Goal: Information Seeking & Learning: Learn about a topic

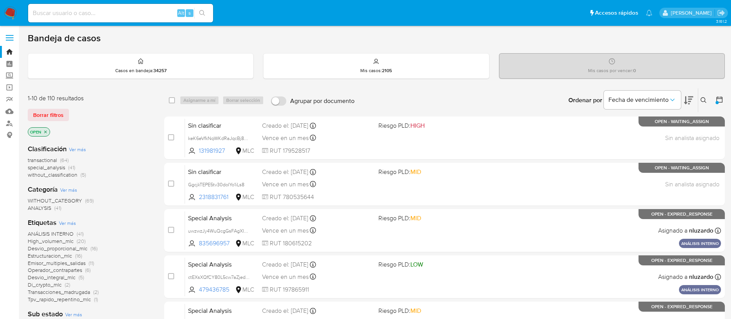
scroll to position [101, 0]
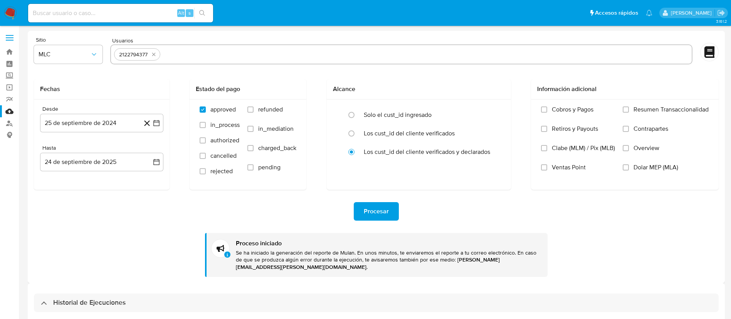
select select "10"
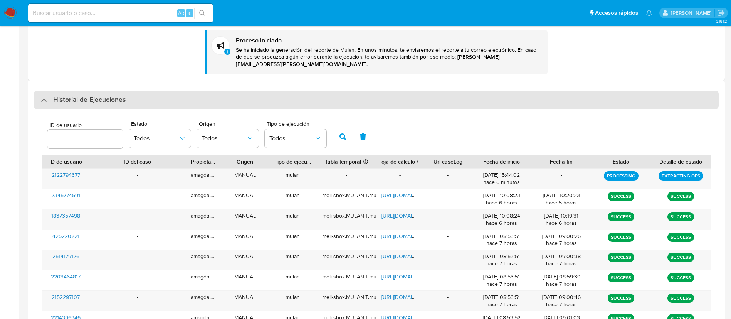
click at [44, 96] on div "Historial de Ejecuciones" at bounding box center [83, 99] width 85 height 9
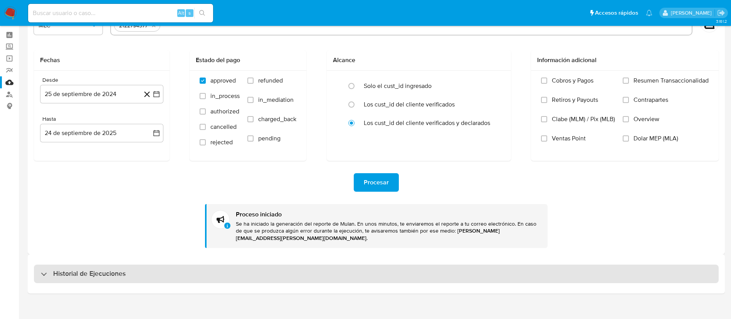
click at [39, 267] on div "Historial de Ejecuciones" at bounding box center [376, 273] width 684 height 18
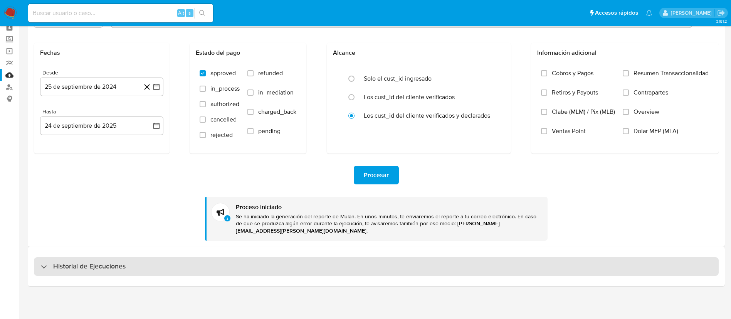
select select "10"
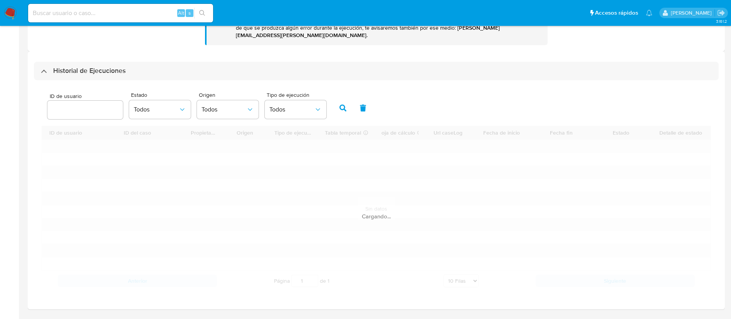
scroll to position [247, 0]
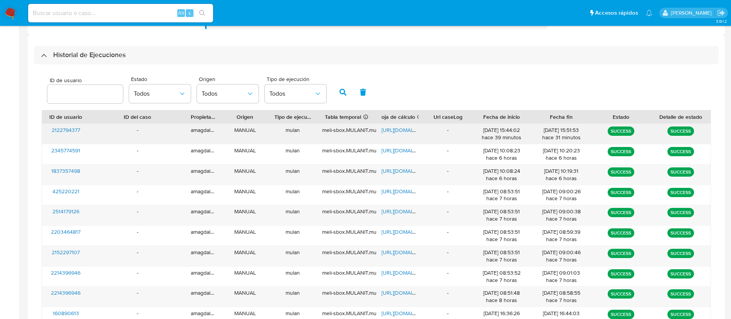
click at [72, 126] on span "2122794377" at bounding box center [66, 130] width 29 height 8
click at [404, 126] on span "https://docs.google.com/spreadsheets/d/15ow_RdJFMYjUAto-k5D_X0moip-wl5EhakJTlav…" at bounding box center [407, 130] width 53 height 8
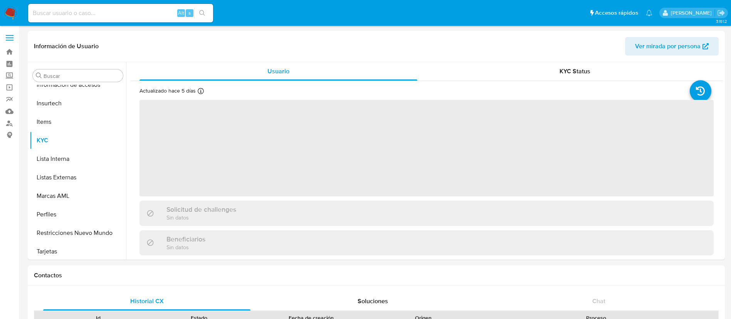
scroll to position [362, 0]
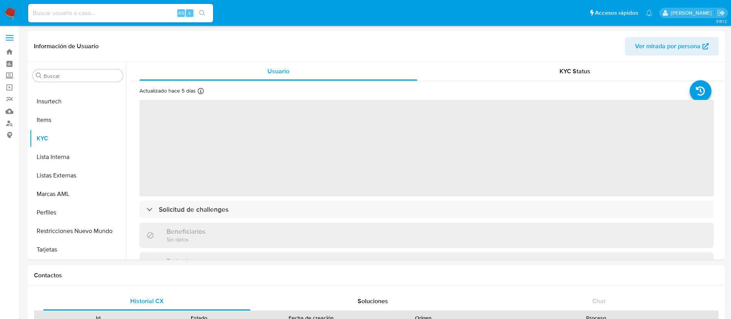
select select "10"
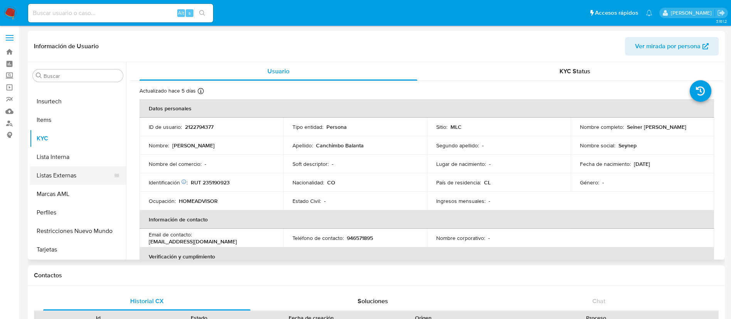
scroll to position [189, 0]
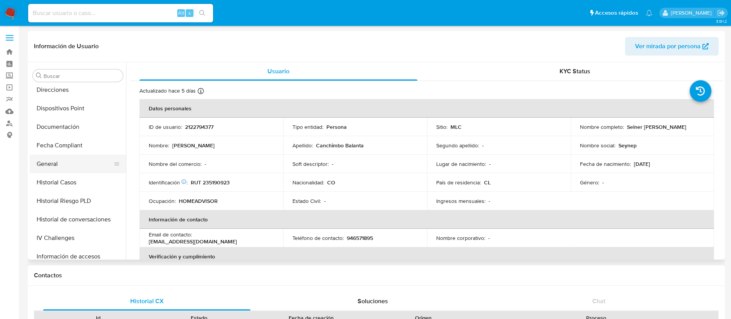
click at [80, 164] on button "General" at bounding box center [75, 163] width 90 height 18
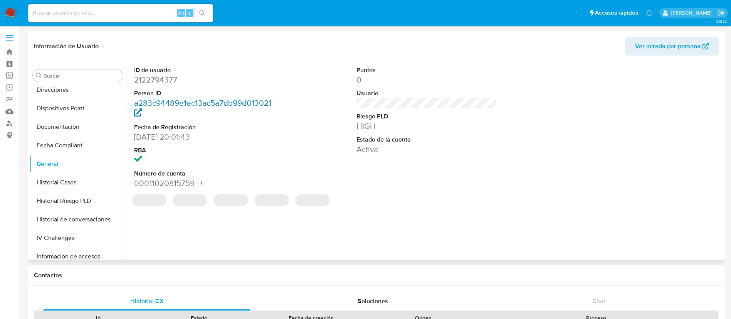
click at [173, 104] on link "a283c94489e1ec13ac5a7db99d013021" at bounding box center [202, 108] width 137 height 22
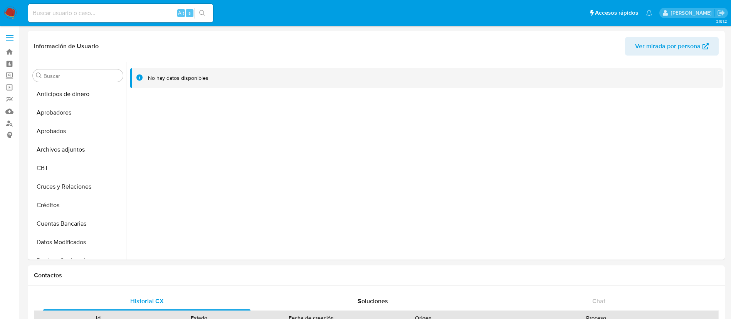
select select "10"
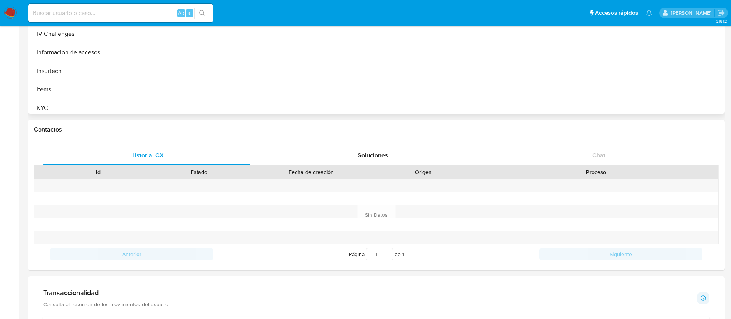
scroll to position [188, 0]
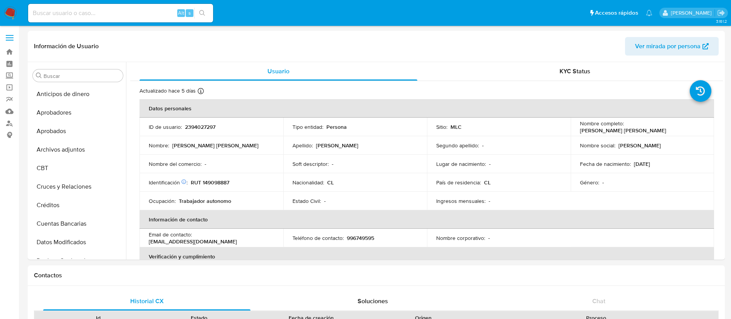
select select "10"
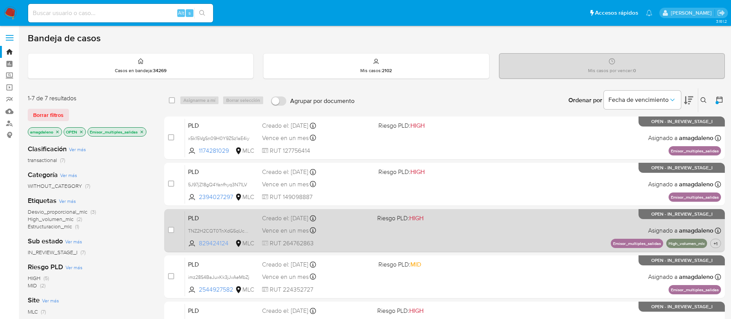
click at [216, 242] on span "829424124" at bounding box center [216, 243] width 35 height 8
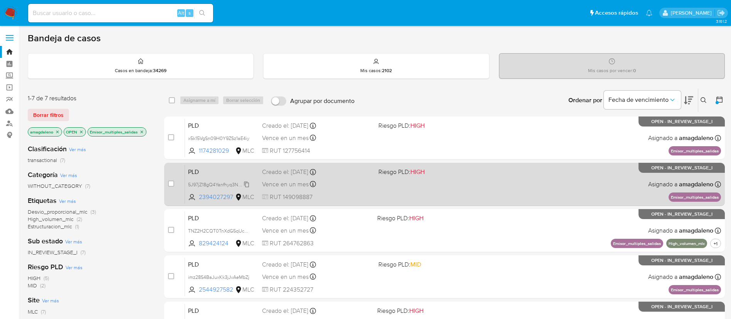
click at [208, 184] on span "5J97jZ18gQ4Yanfhyq3N71LV" at bounding box center [217, 183] width 59 height 8
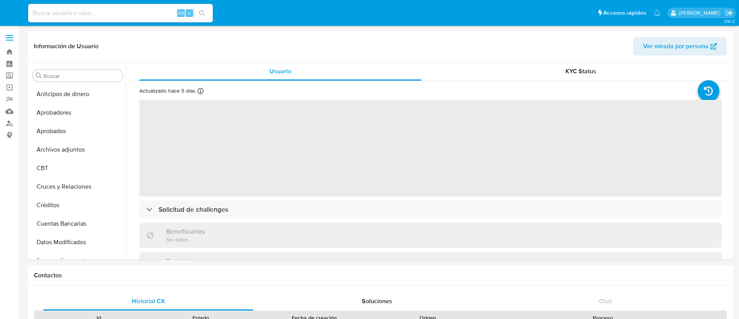
select select "10"
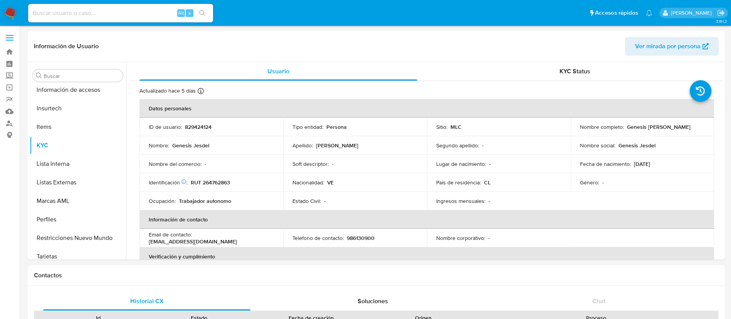
scroll to position [362, 0]
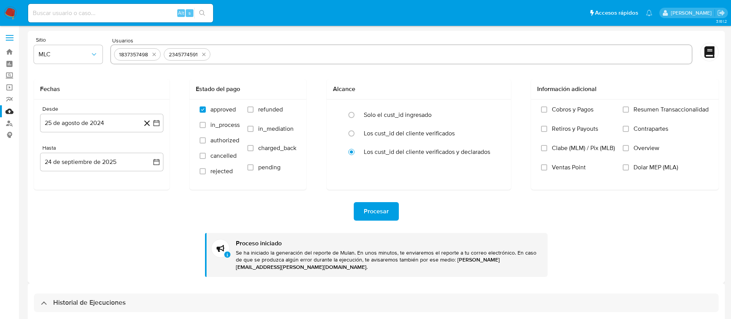
select select "10"
click at [154, 54] on icon "quitar 1837357498" at bounding box center [154, 53] width 6 height 6
click at [154, 54] on icon "quitar 2345774591" at bounding box center [154, 53] width 6 height 6
click at [154, 54] on input "text" at bounding box center [401, 53] width 574 height 12
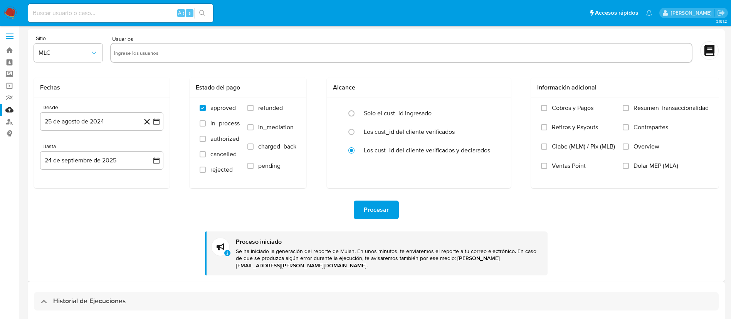
paste input "829424124"
type input "829424124"
click at [359, 206] on button "Procesar" at bounding box center [376, 209] width 45 height 18
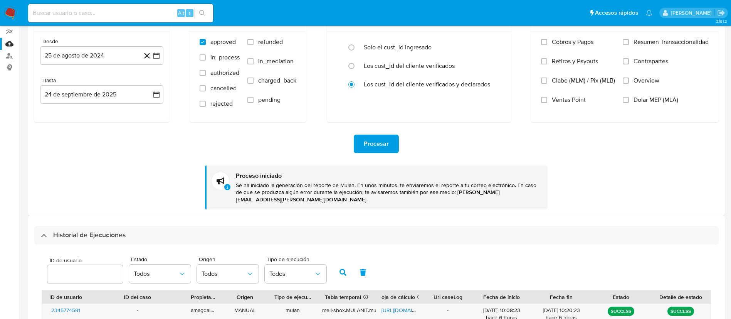
scroll to position [175, 0]
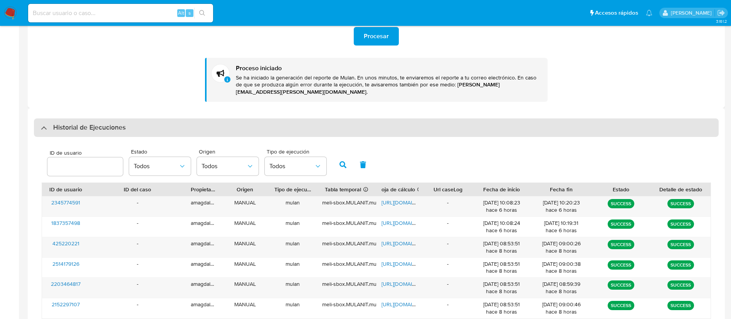
click at [49, 125] on div "Historial de Ejecuciones" at bounding box center [376, 127] width 684 height 18
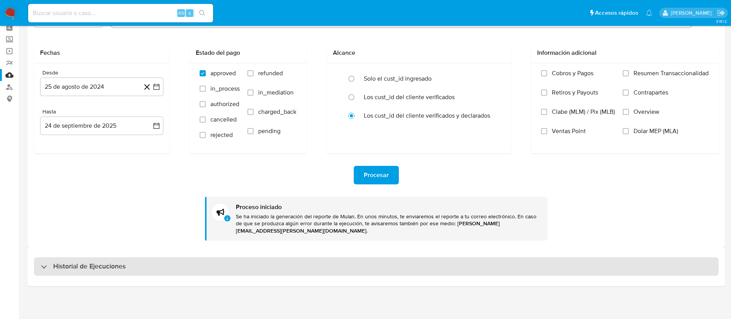
scroll to position [29, 0]
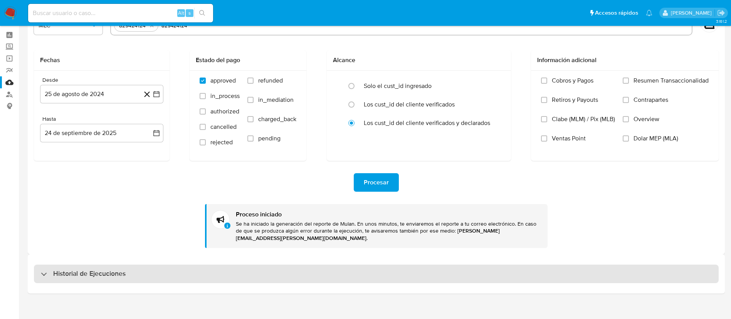
click at [43, 269] on div "Historial de Ejecuciones" at bounding box center [83, 273] width 85 height 9
select select "10"
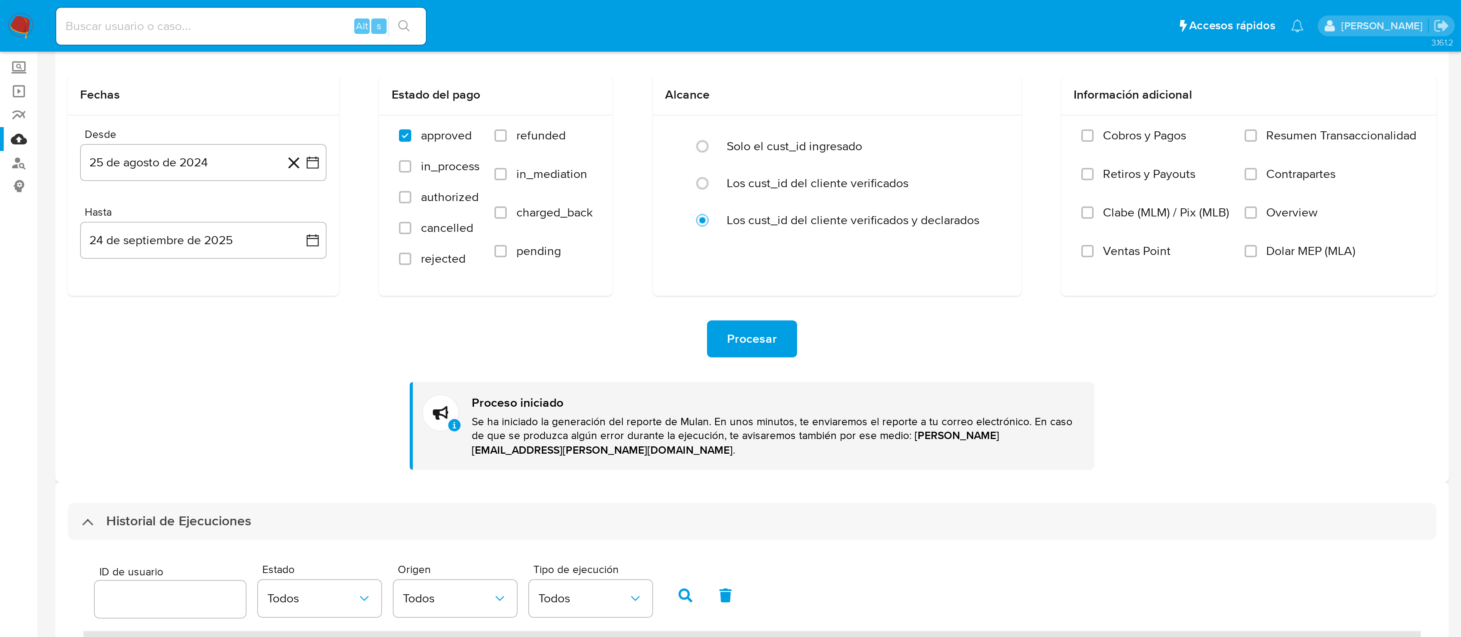
scroll to position [2, 0]
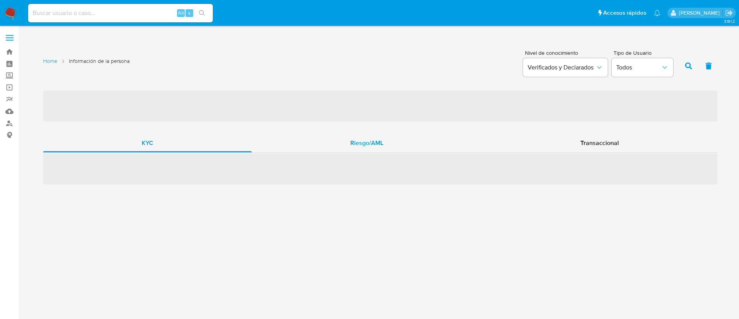
click at [357, 143] on span "Riesgo/AML" at bounding box center [366, 142] width 33 height 9
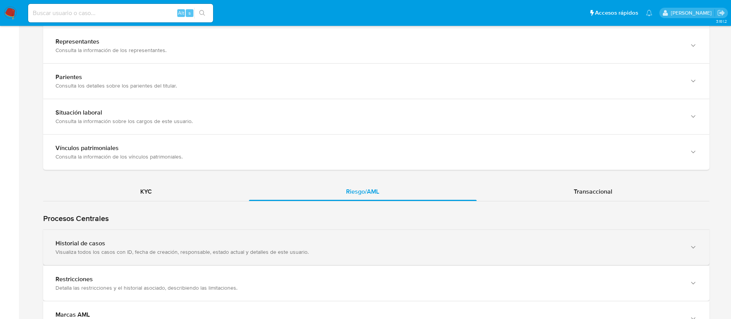
scroll to position [578, 0]
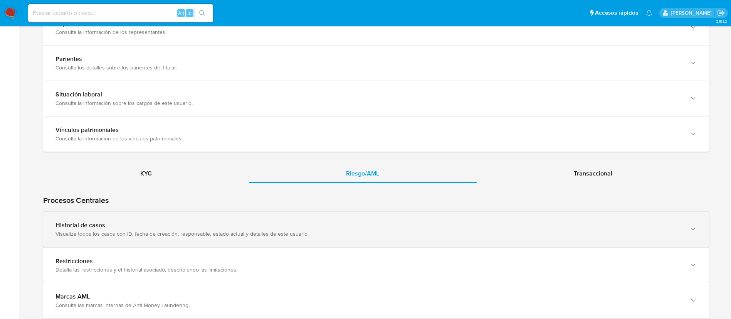
click at [199, 232] on div "Visualiza todos los casos con ID, fecha de creación, responsable, estado actual…" at bounding box center [368, 233] width 626 height 7
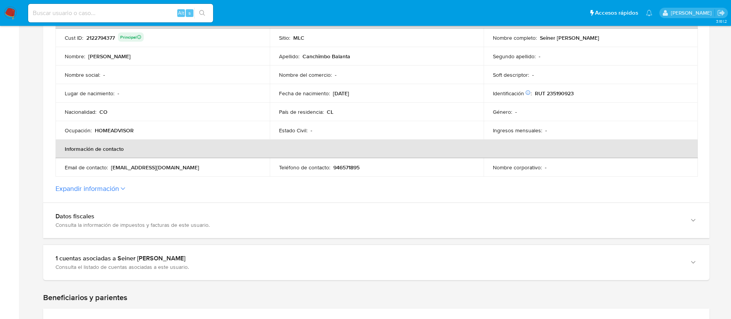
scroll to position [58, 0]
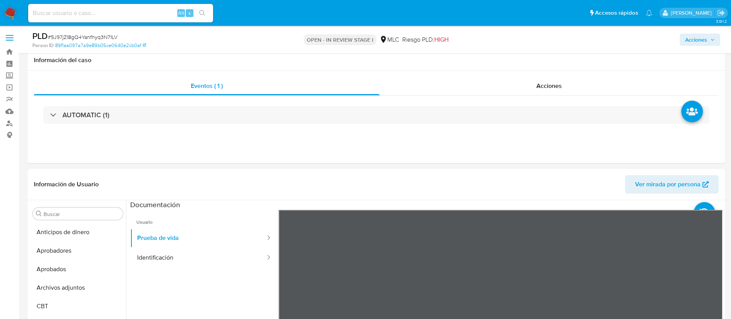
select select "10"
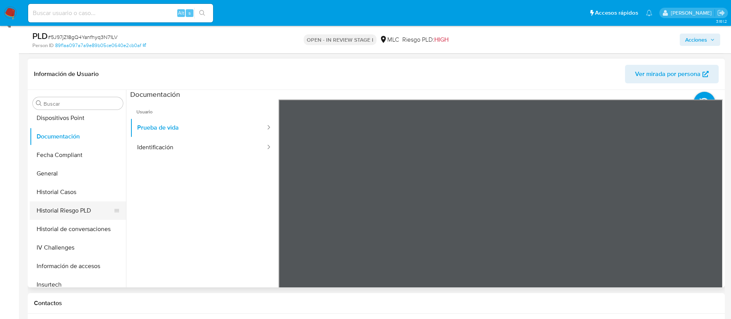
scroll to position [231, 0]
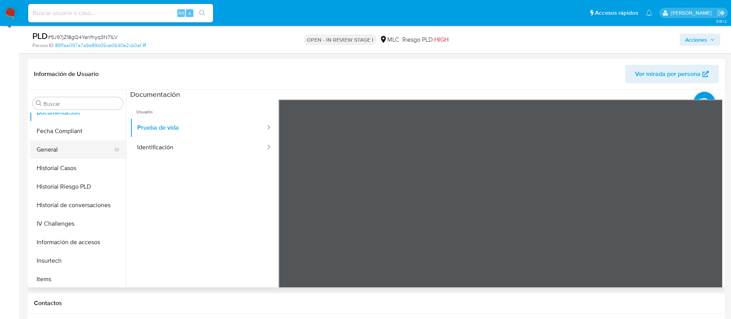
click at [63, 151] on button "General" at bounding box center [75, 149] width 90 height 18
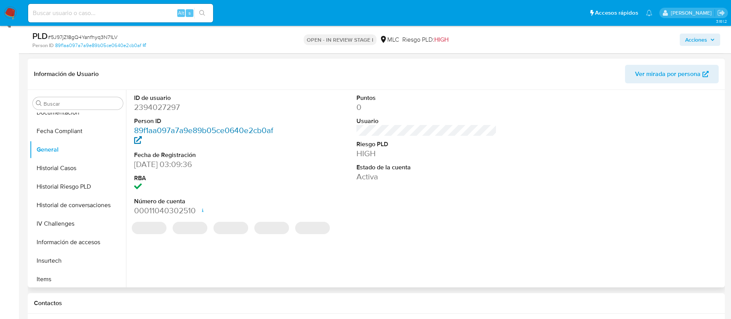
click at [189, 132] on link "89f1aa097a7a9e89b05ce0640e2cb0af" at bounding box center [203, 135] width 139 height 22
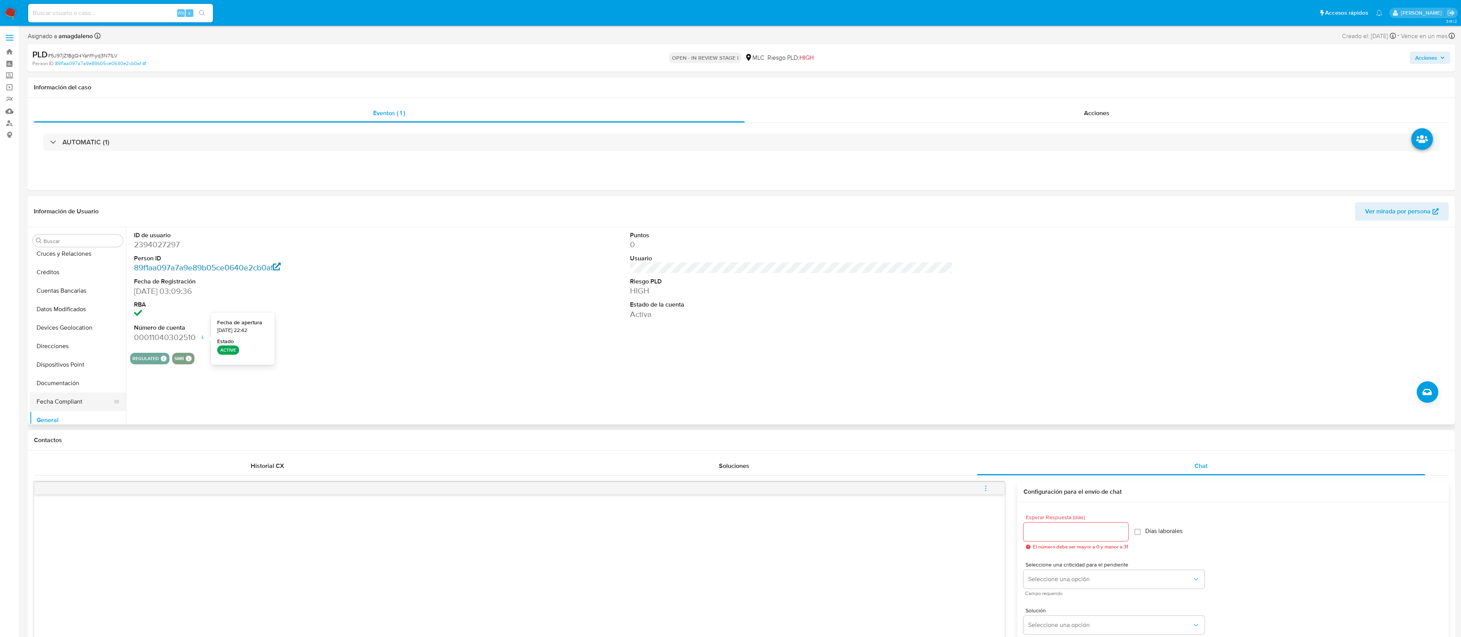
scroll to position [0, 0]
click at [72, 318] on button "CBT" at bounding box center [75, 333] width 90 height 18
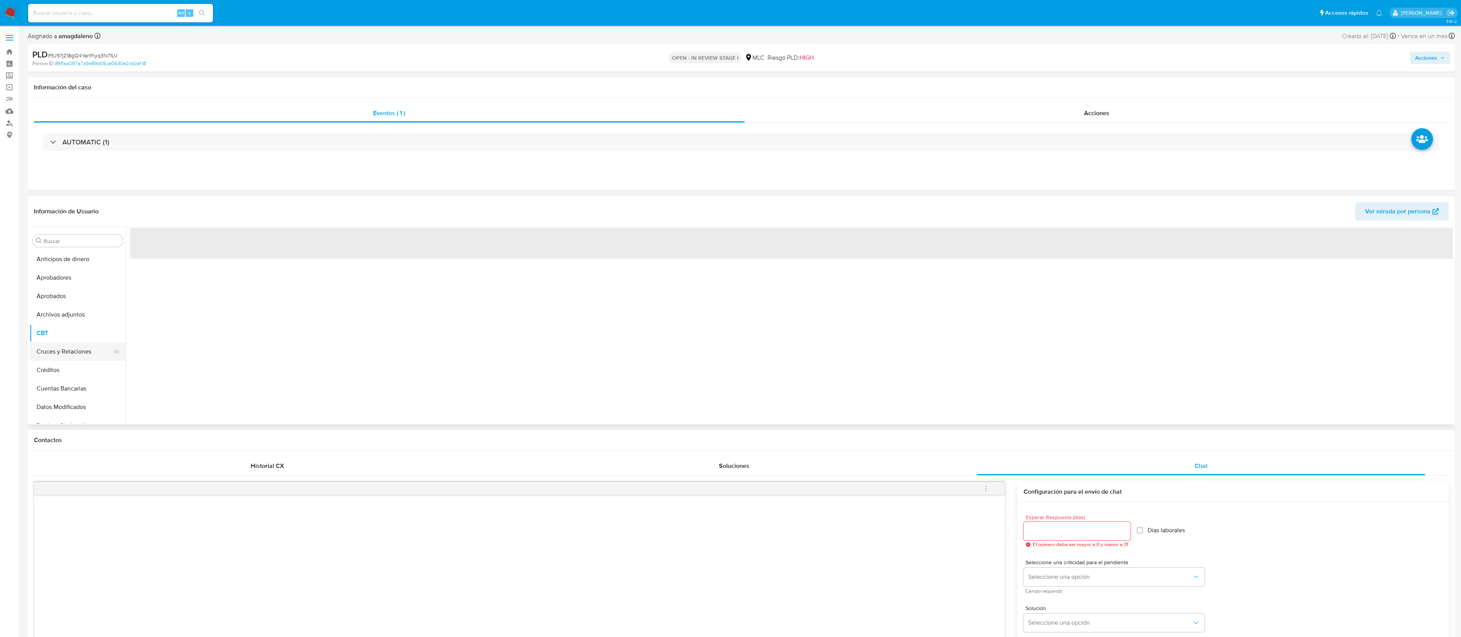
click at [71, 318] on button "Cruces y Relaciones" at bounding box center [75, 351] width 90 height 18
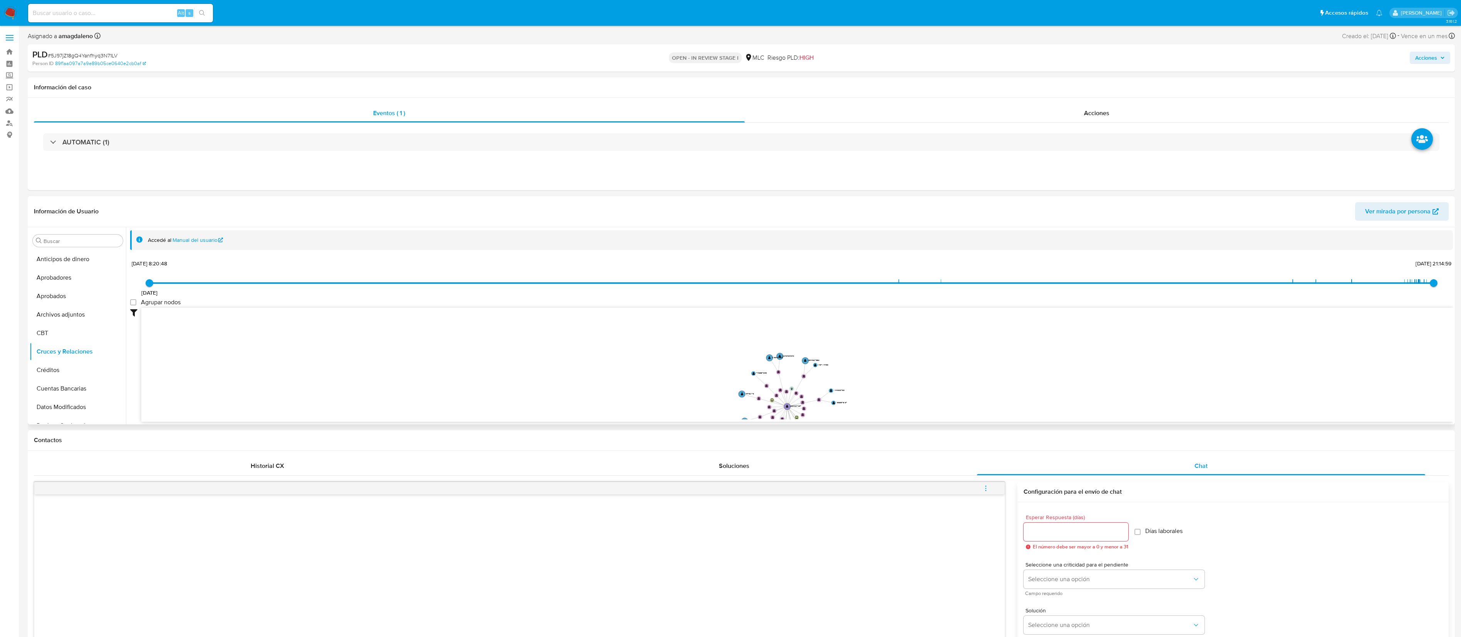
drag, startPoint x: 920, startPoint y: 408, endPoint x: 879, endPoint y: 397, distance: 42.2
click at [730, 318] on icon "device-67fb6b9d3ae7ca5a1e02bfb2  user-2394027297  2394027297 user-256566045 …" at bounding box center [797, 364] width 1312 height 112
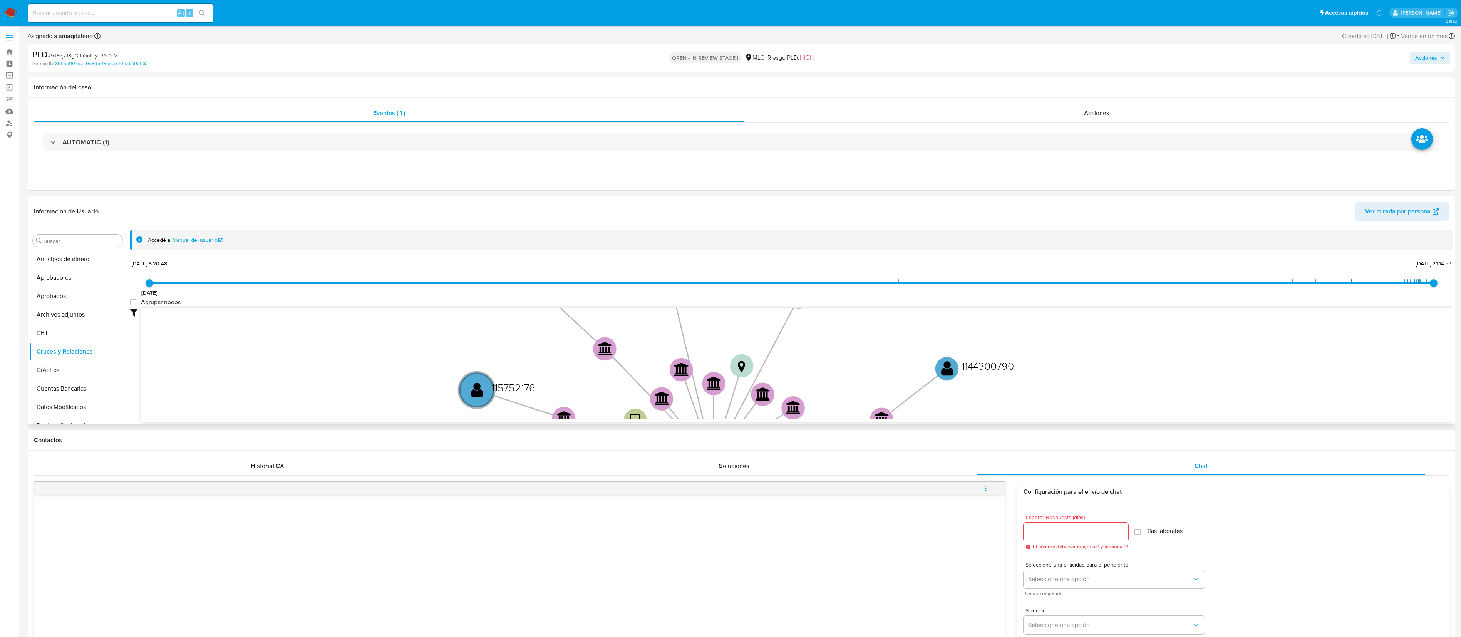
drag, startPoint x: 1084, startPoint y: 387, endPoint x: 1152, endPoint y: 422, distance: 76.8
click at [730, 318] on div "Filtros Confianza alta Device Tarjeta Persona validada Teléfono validado Confia…" at bounding box center [791, 379] width 1323 height 142
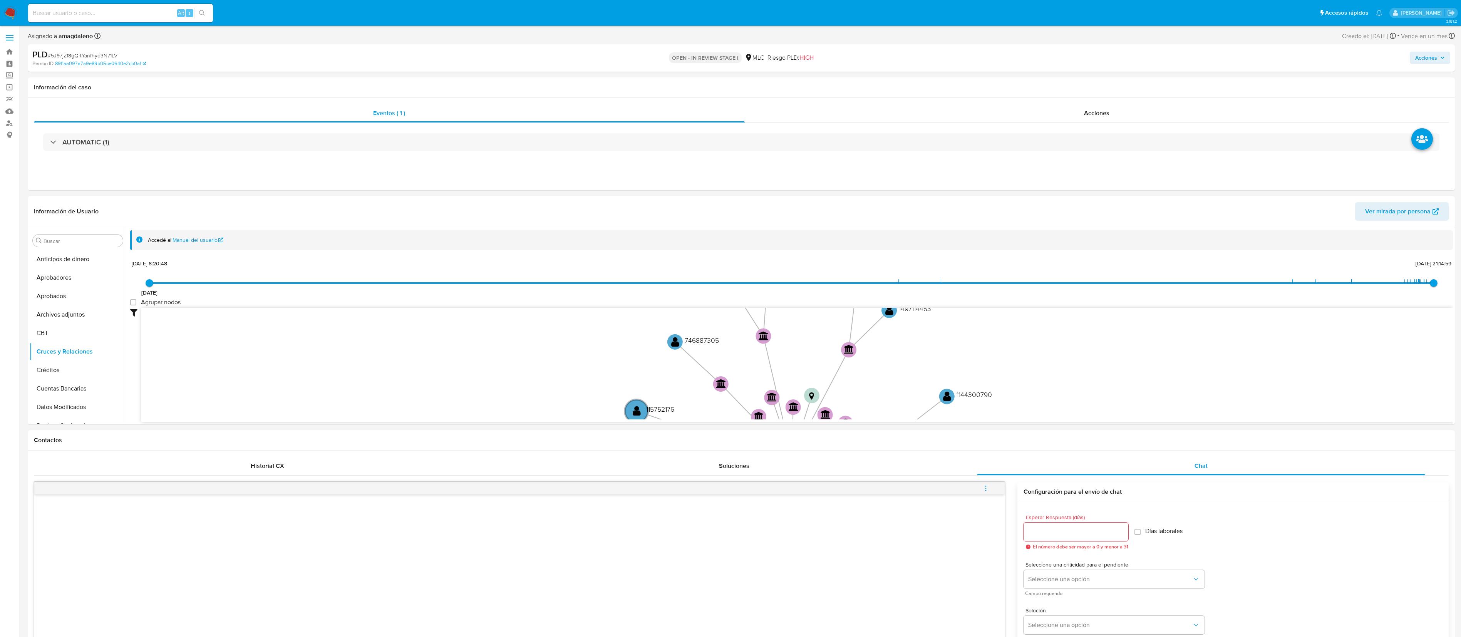
drag, startPoint x: 1051, startPoint y: 315, endPoint x: 1013, endPoint y: 426, distance: 116.7
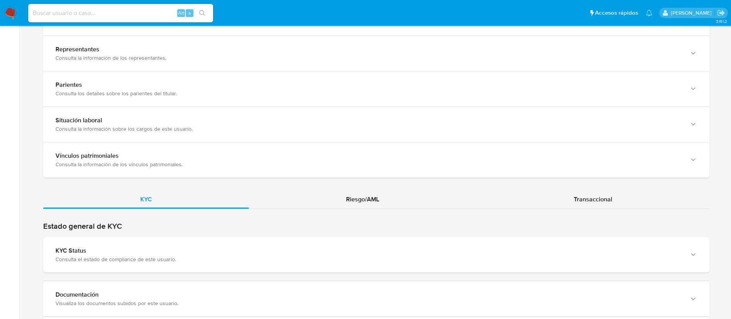
scroll to position [578, 0]
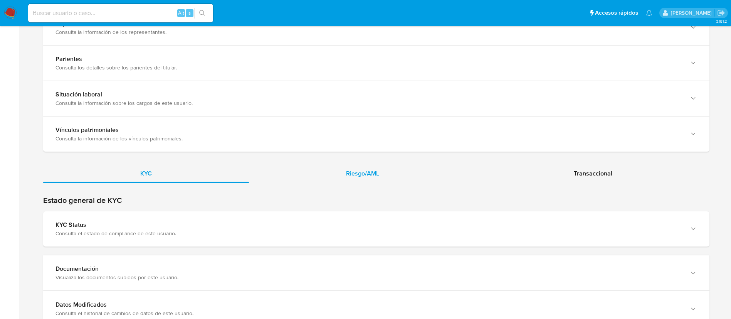
click at [330, 164] on div "Riesgo/AML" at bounding box center [362, 173] width 227 height 18
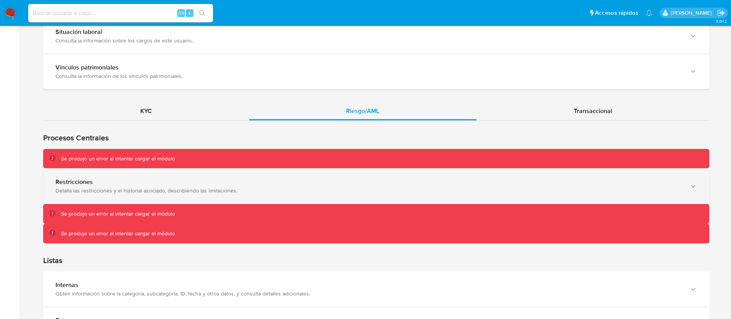
scroll to position [635, 0]
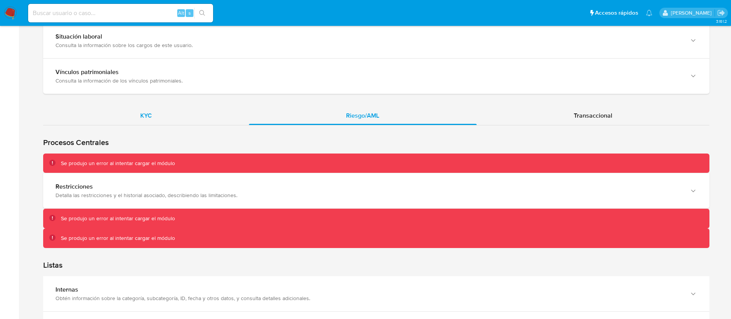
click at [178, 118] on div "KYC" at bounding box center [146, 115] width 206 height 18
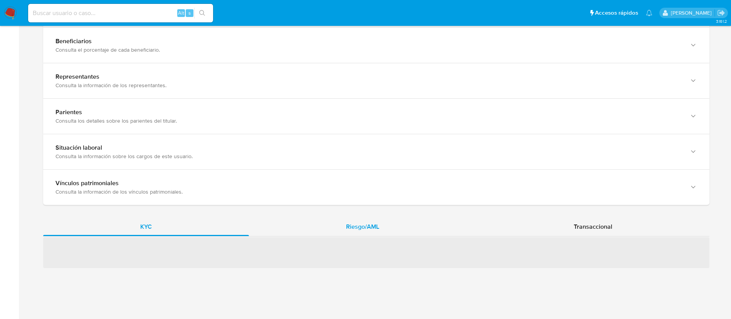
click at [343, 231] on div "Riesgo/AML" at bounding box center [362, 226] width 227 height 18
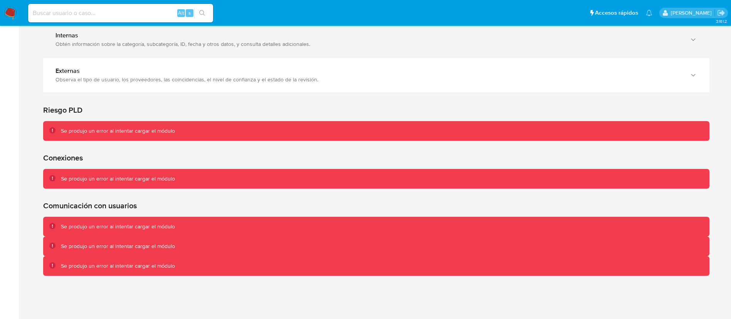
scroll to position [897, 0]
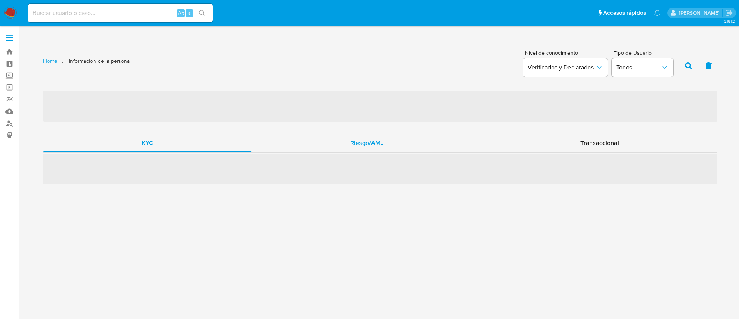
click at [353, 146] on span "Riesgo/AML" at bounding box center [366, 142] width 33 height 9
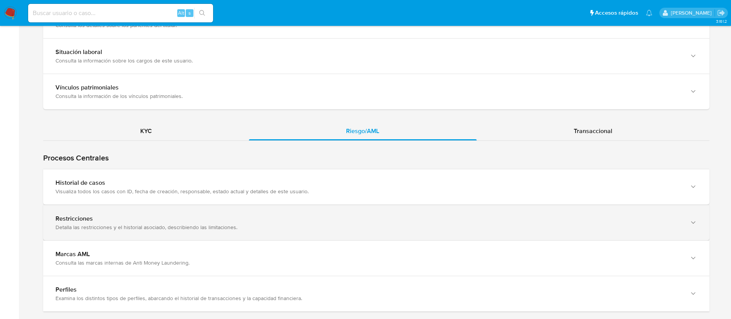
scroll to position [635, 0]
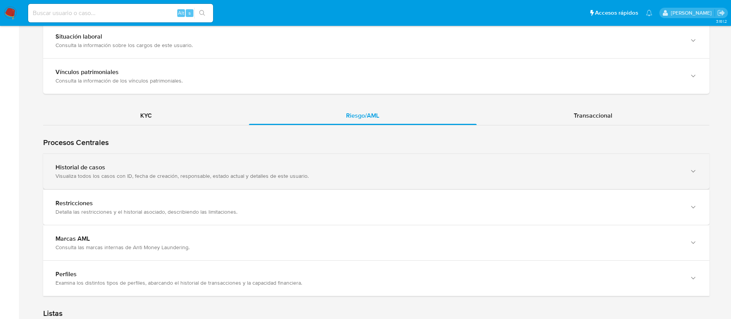
click at [147, 159] on div "Historial de casos Visualiza todos los casos con ID, fecha de creación, respons…" at bounding box center [376, 171] width 666 height 35
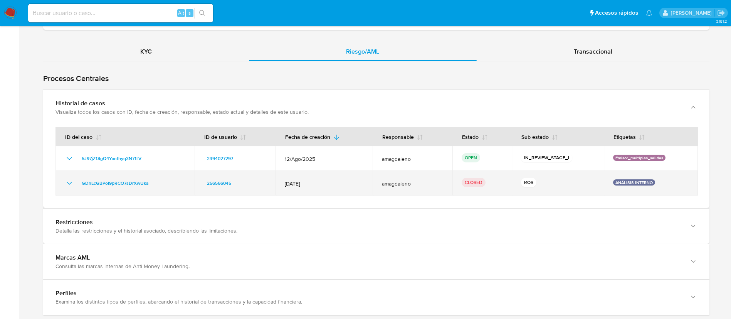
scroll to position [693, 0]
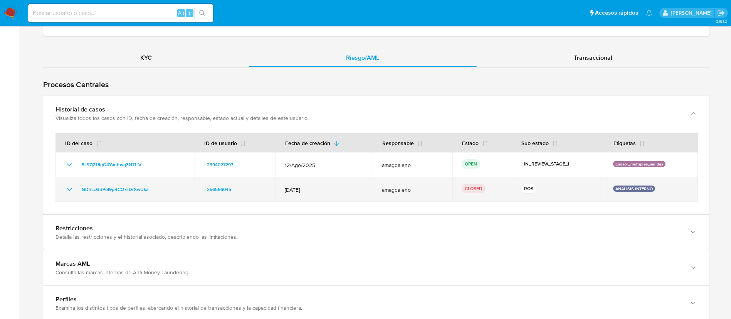
click at [158, 189] on div "GDhLcGBPoI9pRCO7sDrXwUka" at bounding box center [125, 188] width 121 height 9
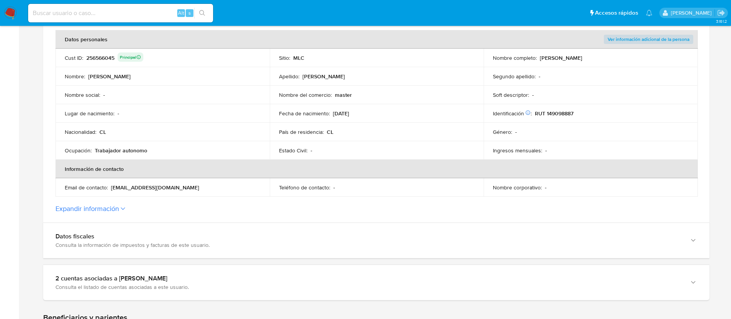
scroll to position [58, 0]
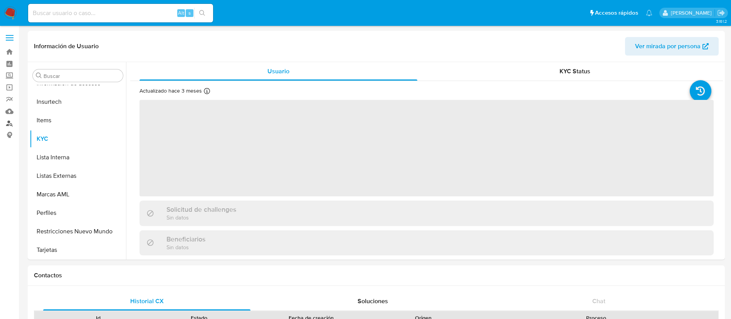
click at [10, 124] on link "Buscador de personas" at bounding box center [46, 123] width 92 height 12
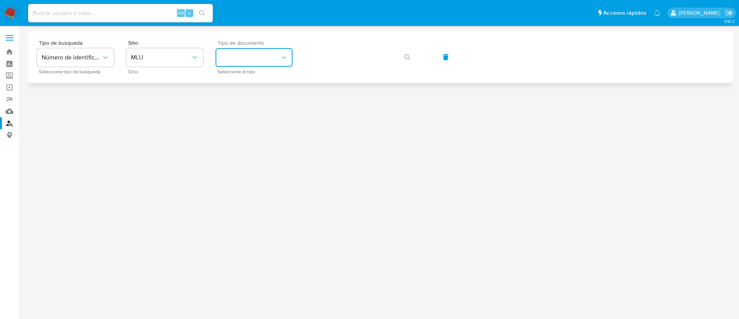
click at [257, 62] on button "identificationType" at bounding box center [254, 57] width 77 height 18
click at [150, 59] on span "MLU" at bounding box center [161, 58] width 60 height 8
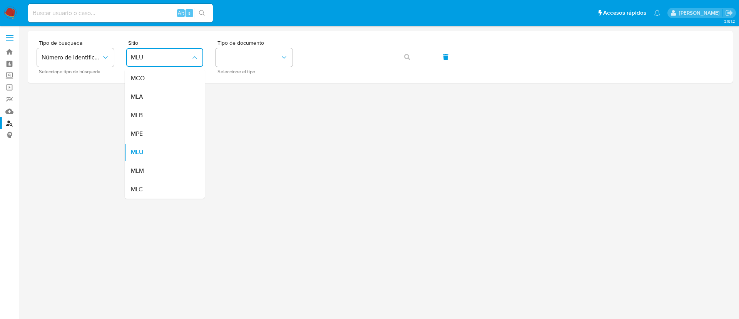
click at [146, 189] on div "MLC" at bounding box center [162, 189] width 63 height 18
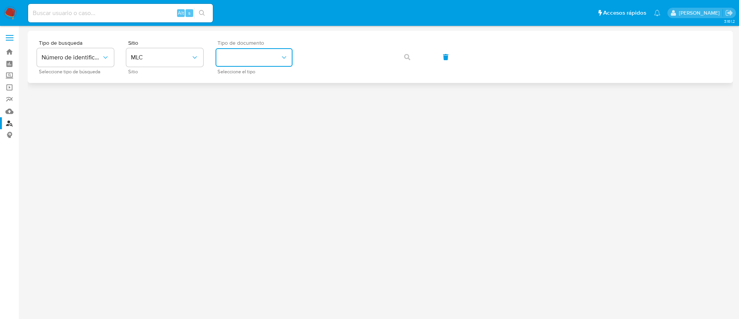
click at [247, 56] on button "identificationType" at bounding box center [254, 57] width 77 height 18
click at [243, 84] on div "RUT RUT" at bounding box center [251, 82] width 63 height 26
click at [401, 59] on button "button" at bounding box center [407, 57] width 26 height 18
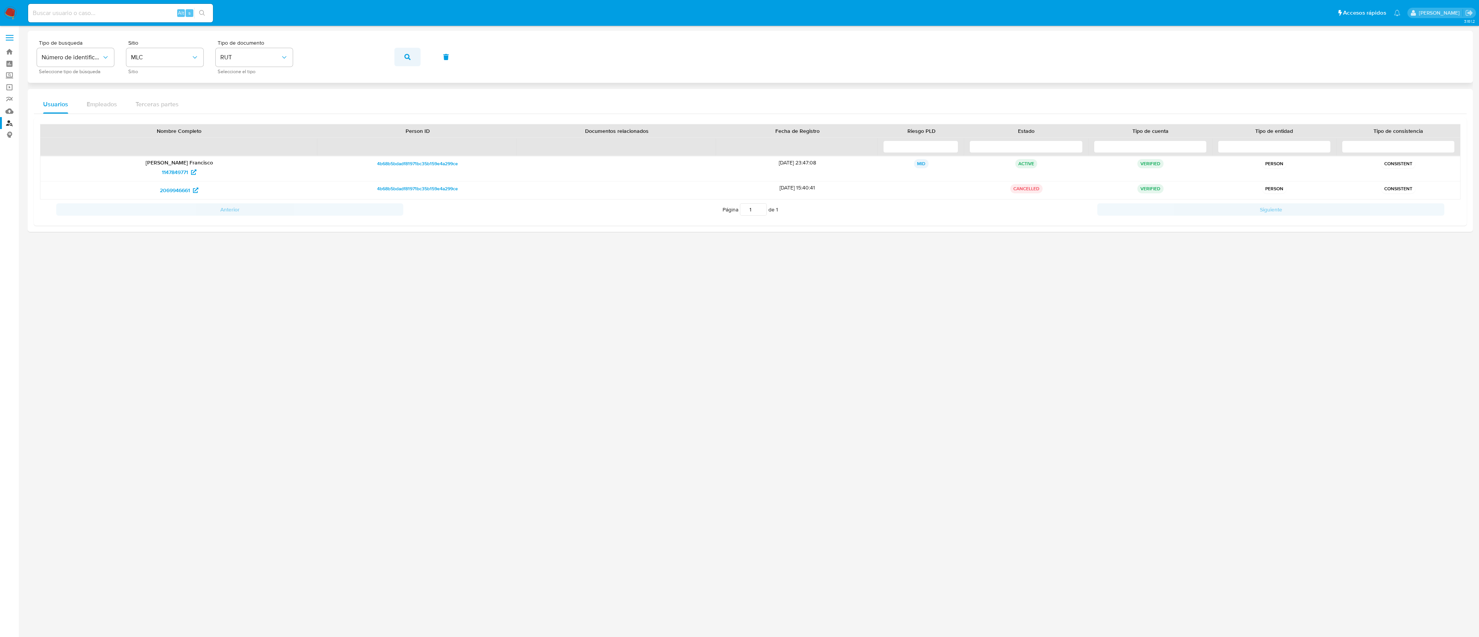
click at [401, 55] on button "button" at bounding box center [407, 57] width 26 height 18
click at [398, 164] on span "77dcb12b34890d5f3c08f477701f8863" at bounding box center [417, 163] width 79 height 9
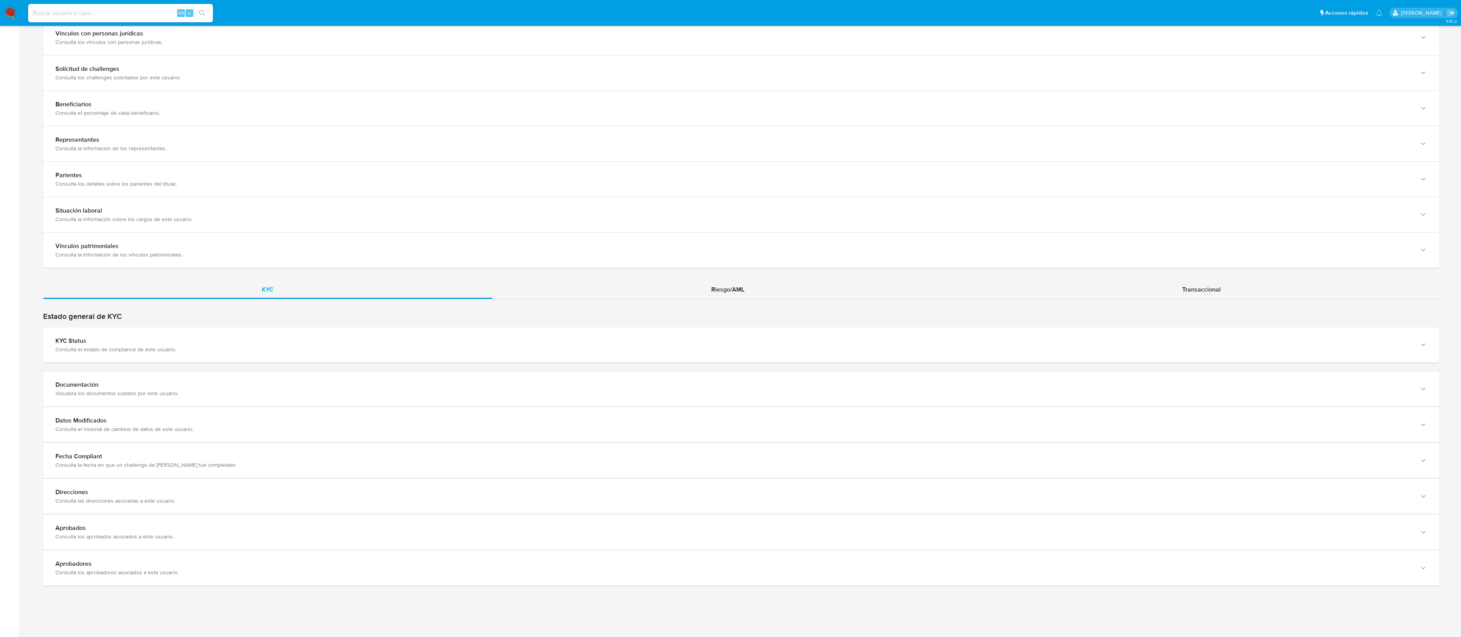
scroll to position [471, 0]
click at [724, 268] on div "KYC Riesgo/AML Transaccional" at bounding box center [741, 106] width 1397 height 957
click at [726, 280] on div "Riesgo/AML" at bounding box center [728, 289] width 471 height 18
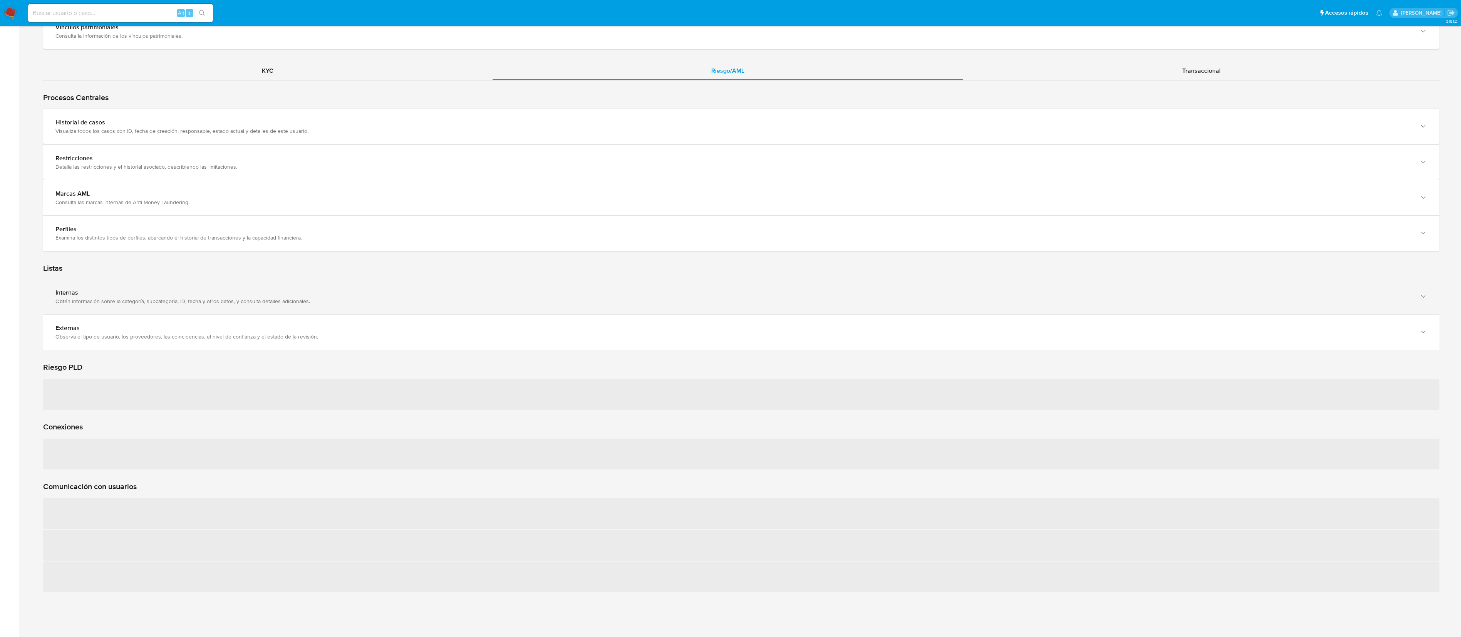
scroll to position [694, 0]
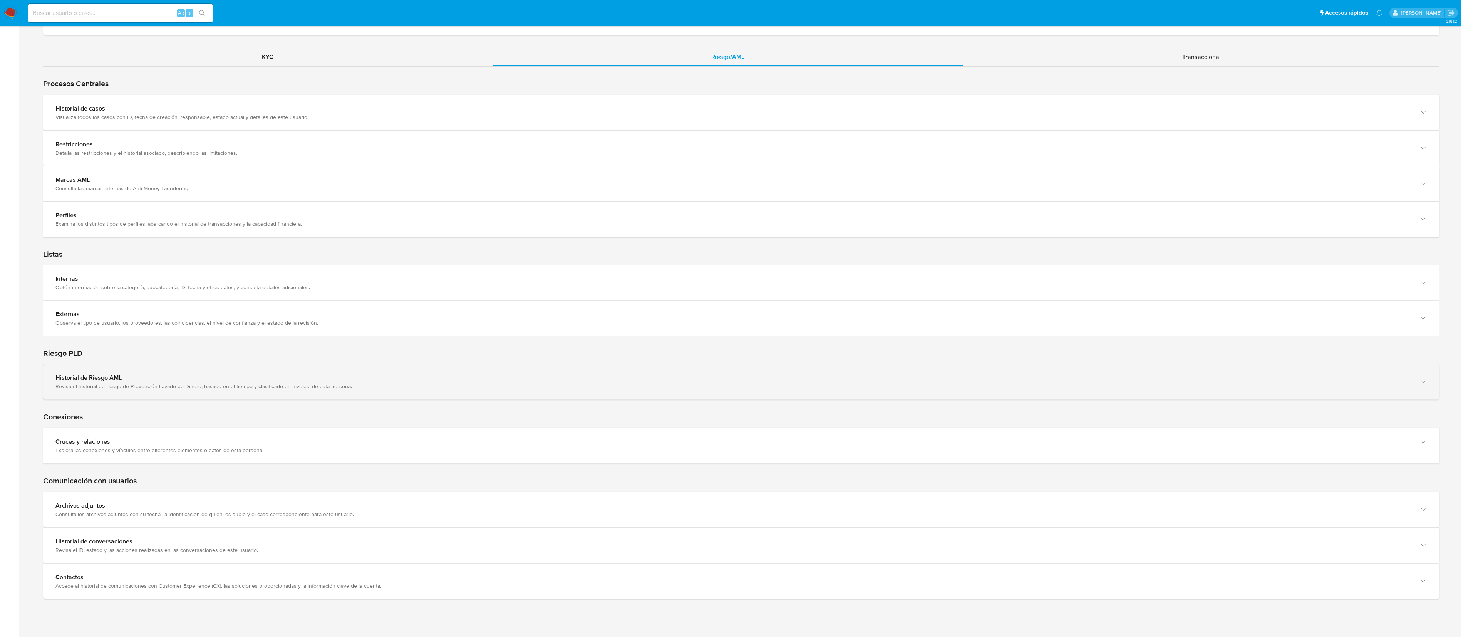
click at [254, 318] on div "Historial de Riesgo AML Revisa el historial de riesgo de Prevención Lavado de D…" at bounding box center [741, 381] width 1397 height 35
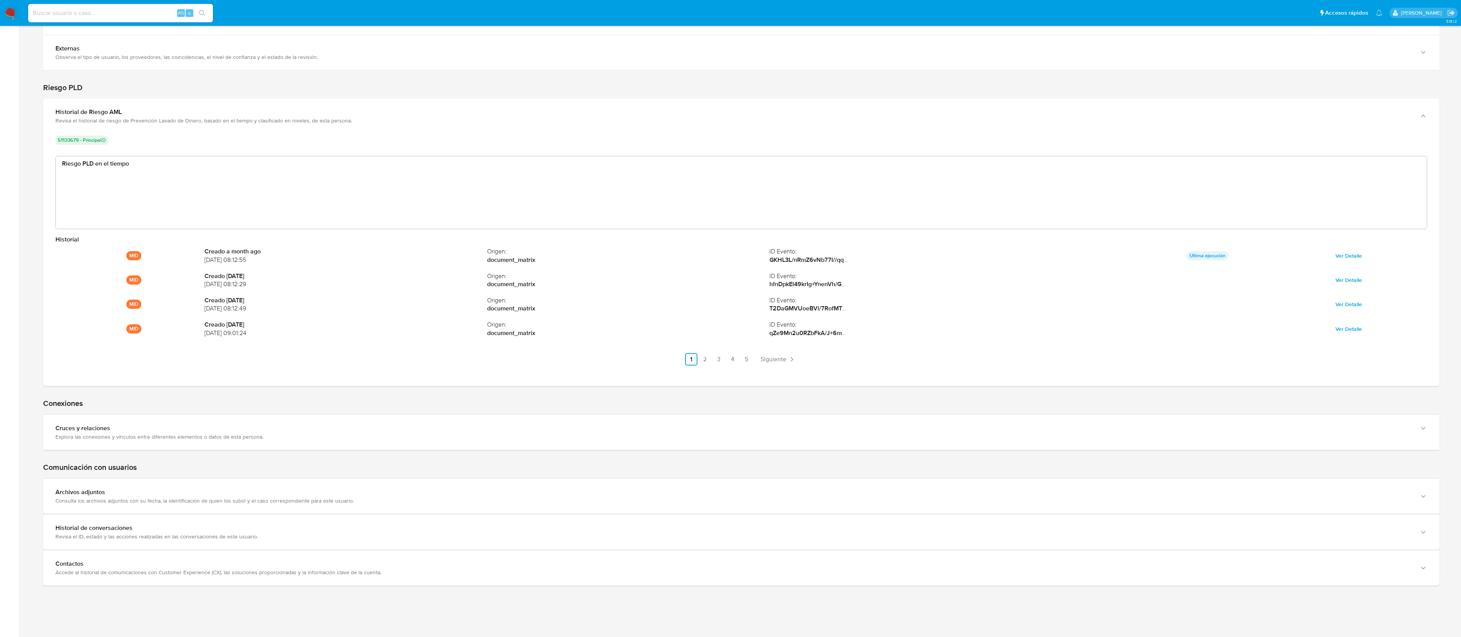
scroll to position [971, 0]
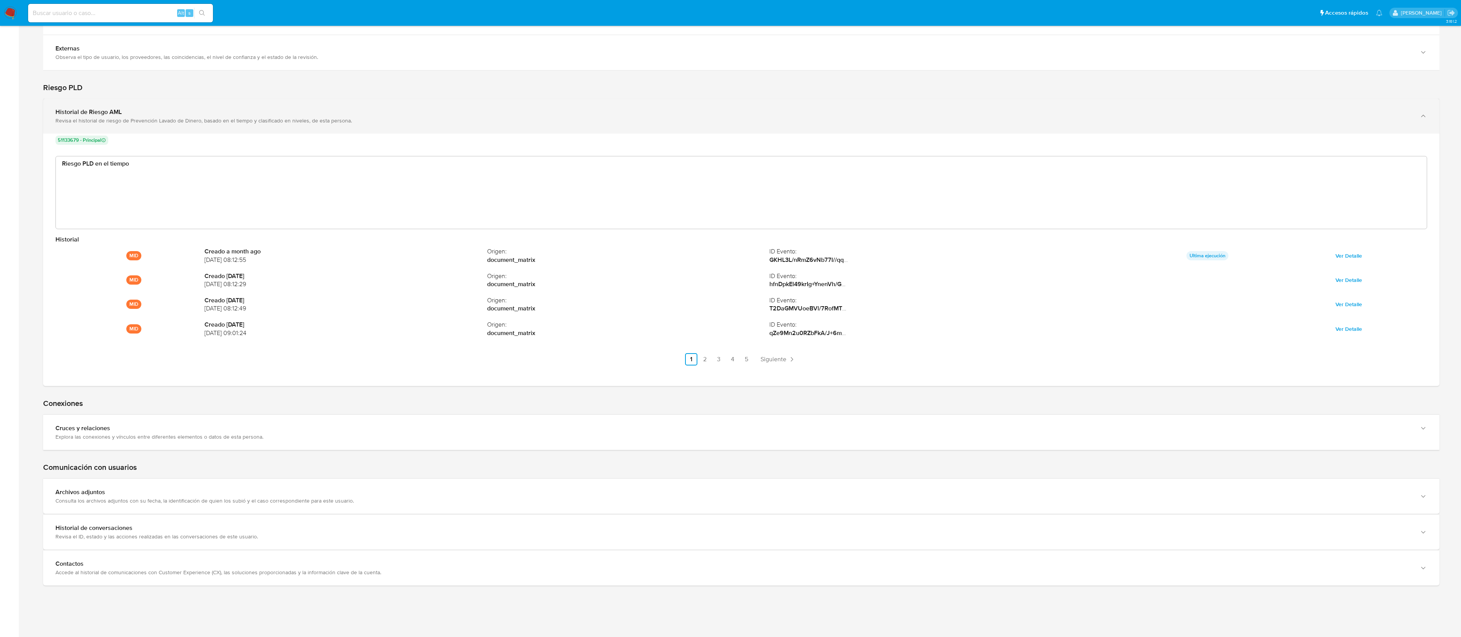
click at [188, 108] on div "Historial de Riesgo AML" at bounding box center [733, 112] width 1356 height 8
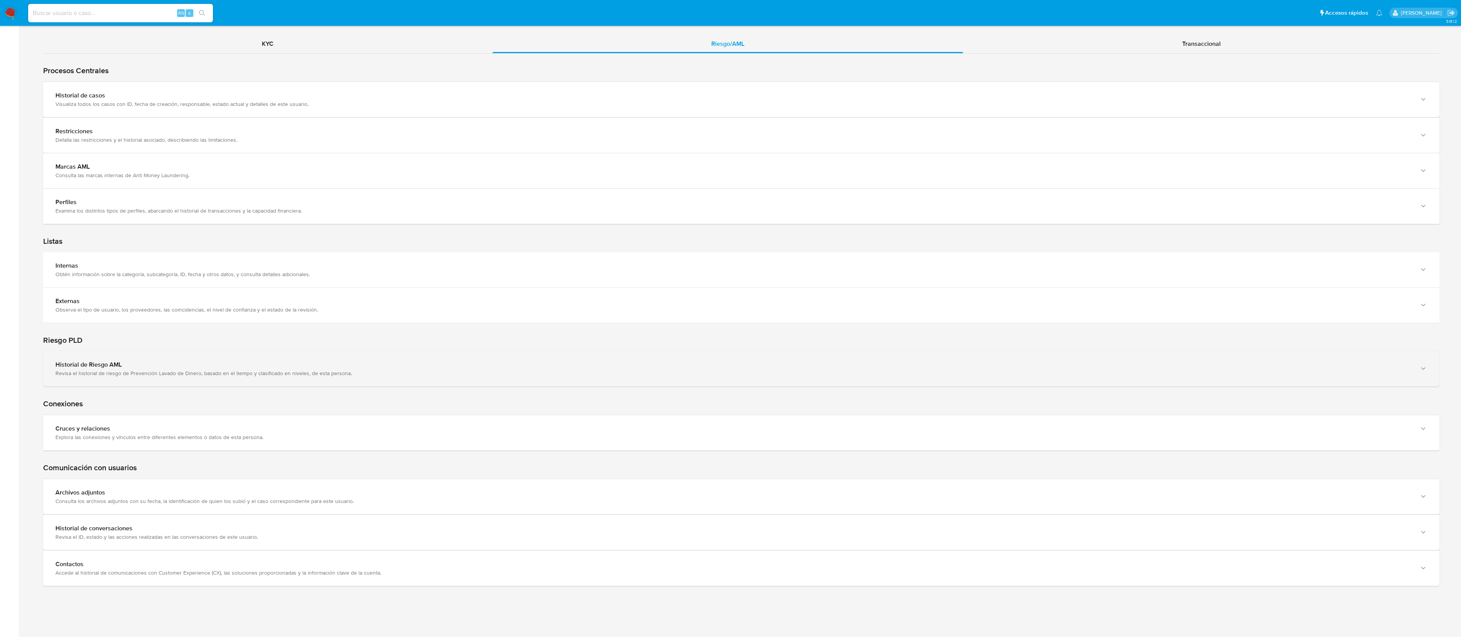
scroll to position [718, 0]
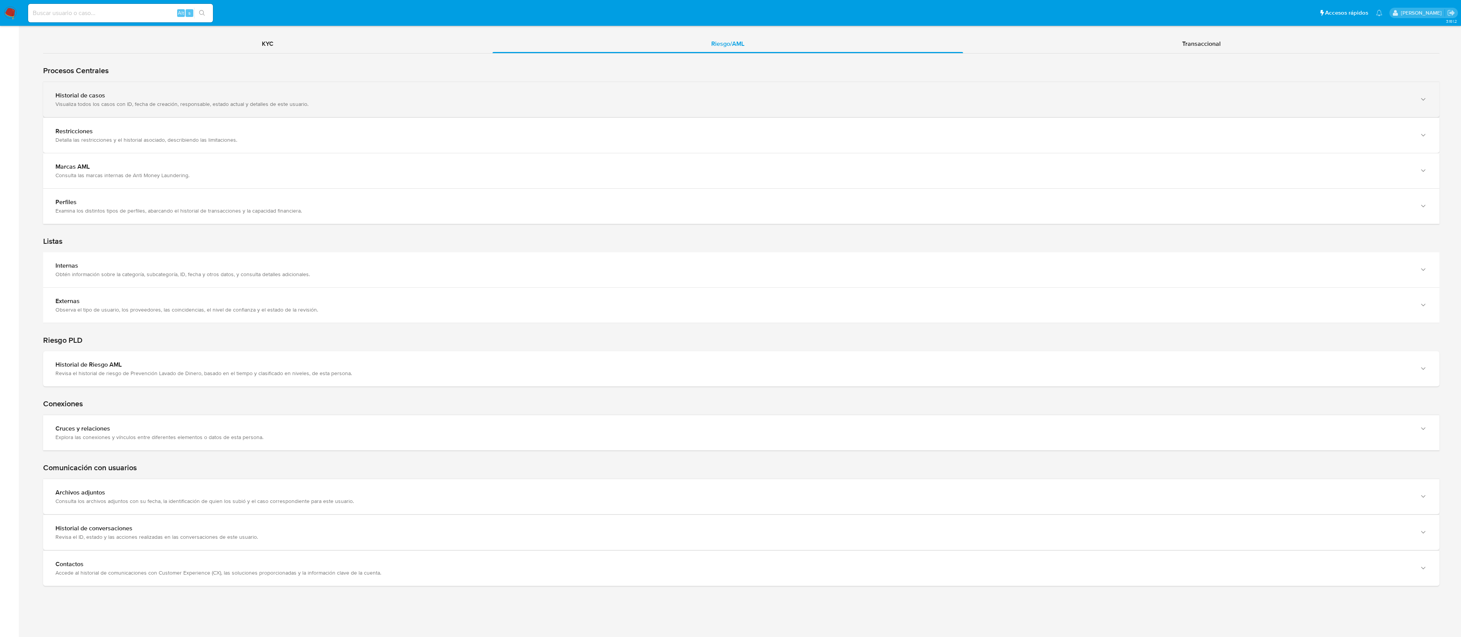
click at [225, 92] on div "Historial de casos" at bounding box center [733, 96] width 1356 height 8
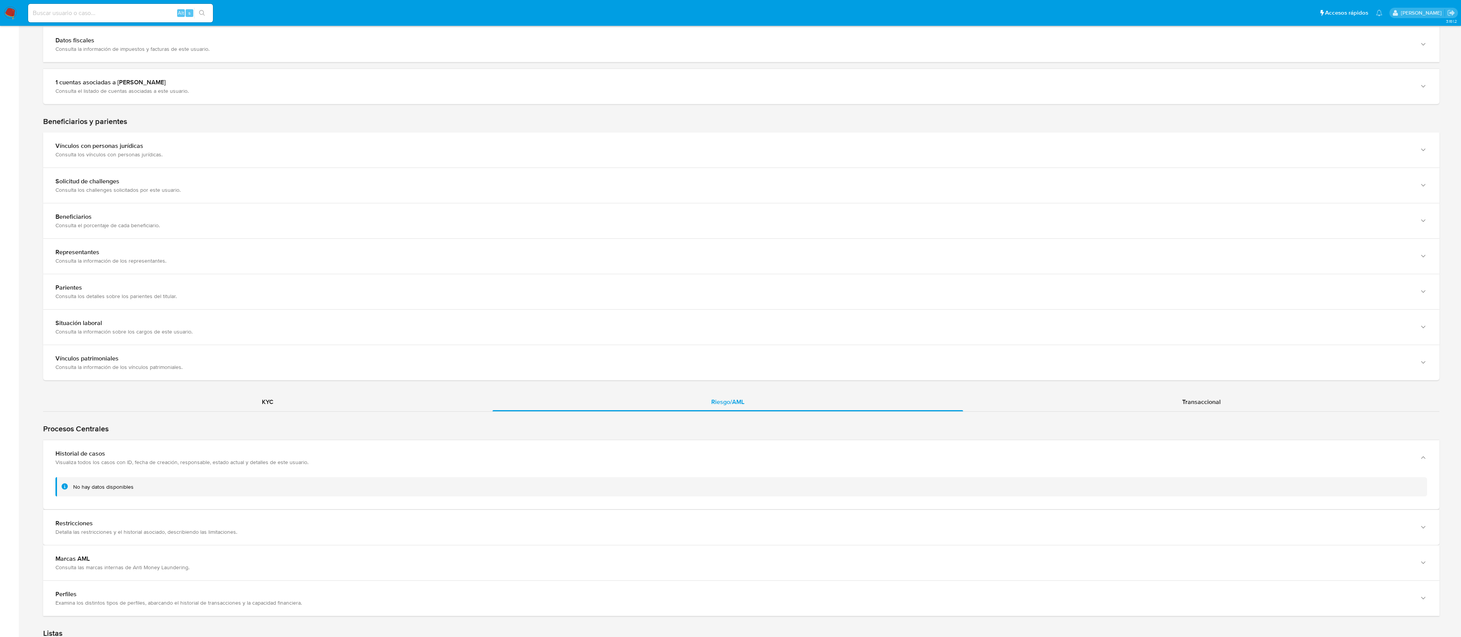
scroll to position [140, 0]
